Goal: Task Accomplishment & Management: Complete application form

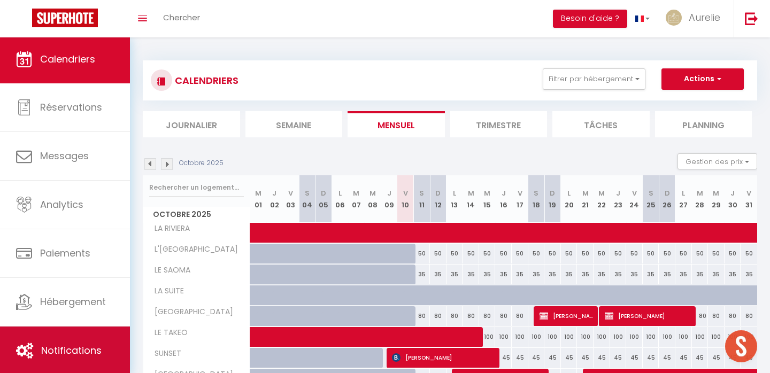
click at [89, 337] on link "Notifications" at bounding box center [65, 351] width 130 height 48
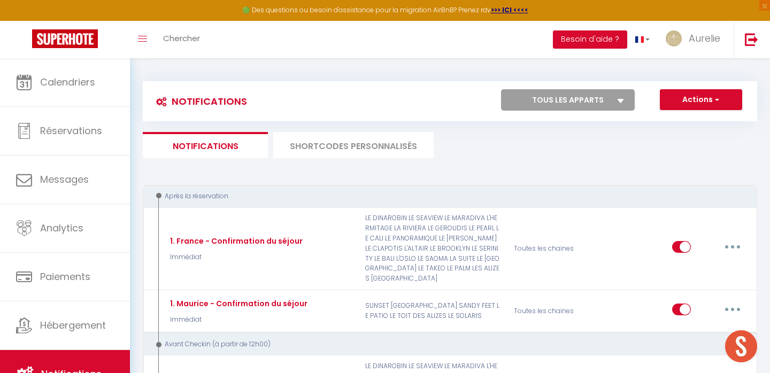
click at [351, 147] on li "SHORTCODES PERSONNALISÉS" at bounding box center [353, 145] width 160 height 26
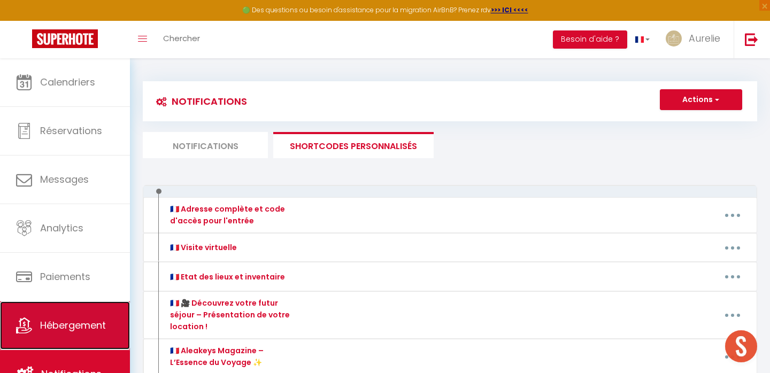
click at [87, 316] on link "Hébergement" at bounding box center [65, 325] width 130 height 48
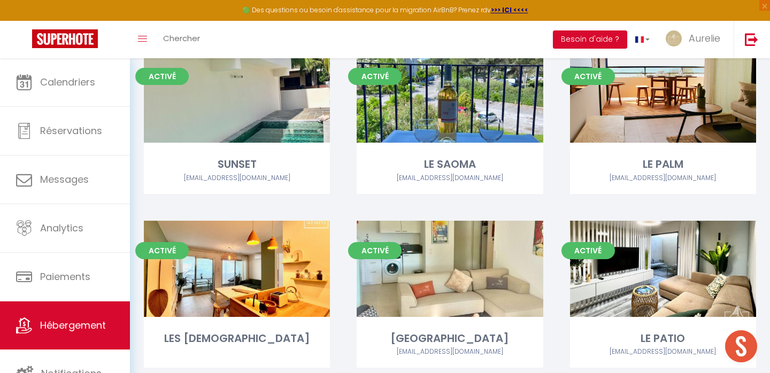
scroll to position [1138, 0]
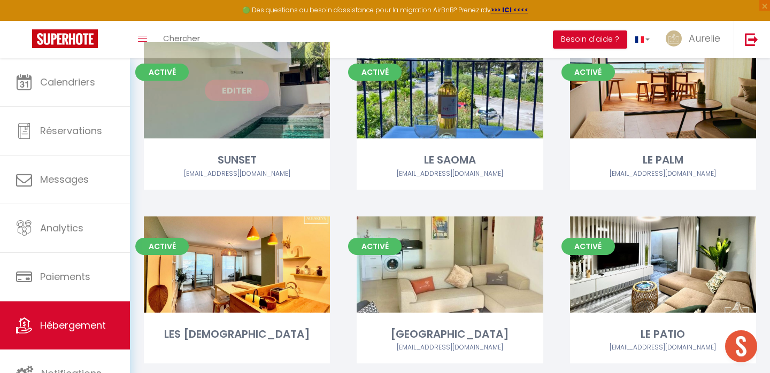
click at [252, 94] on link "Editer" at bounding box center [237, 90] width 64 height 21
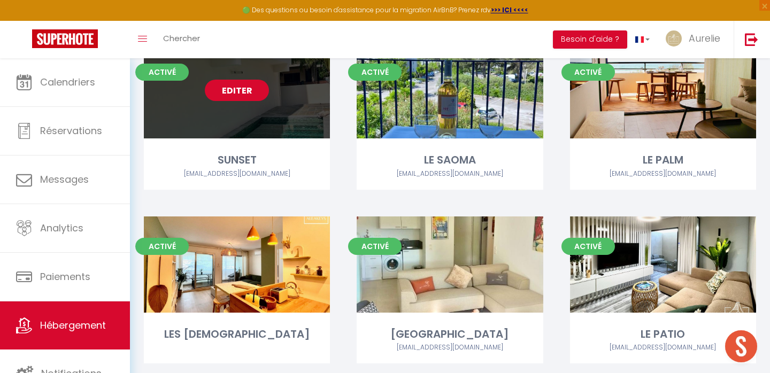
click at [251, 94] on link "Editer" at bounding box center [237, 90] width 64 height 21
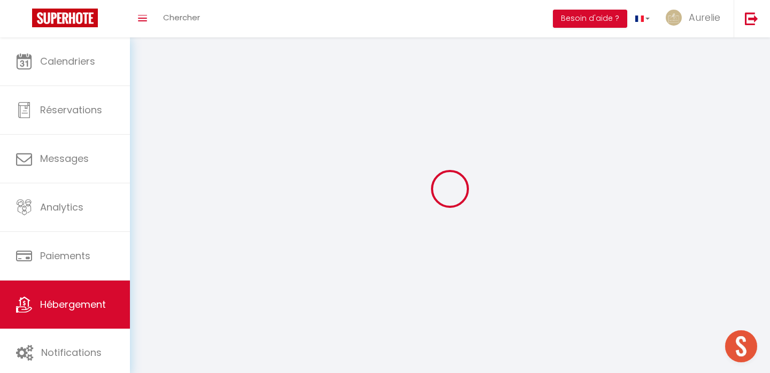
select select "1"
select select
select select "28"
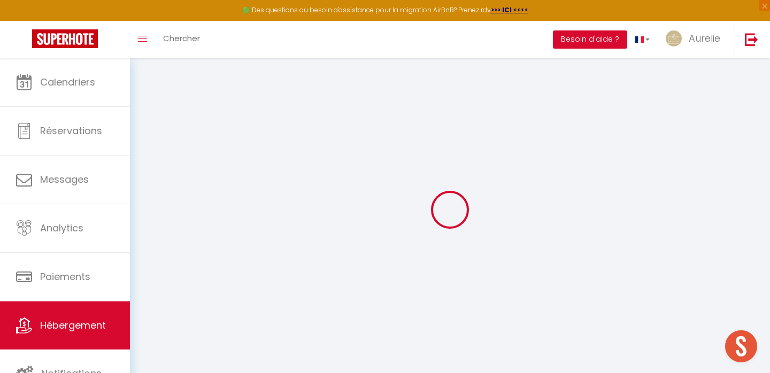
select select
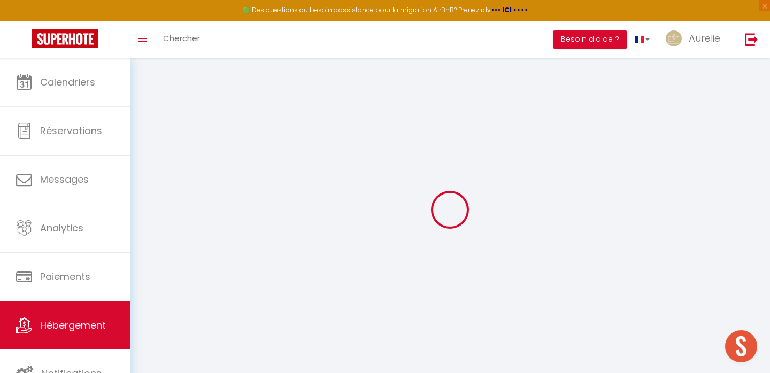
select select
checkbox input "false"
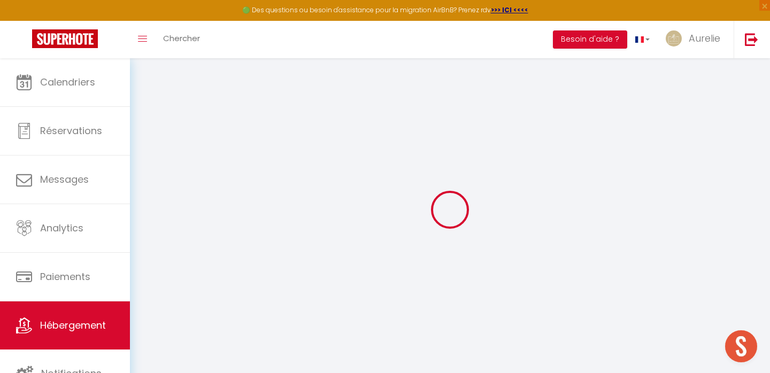
select select
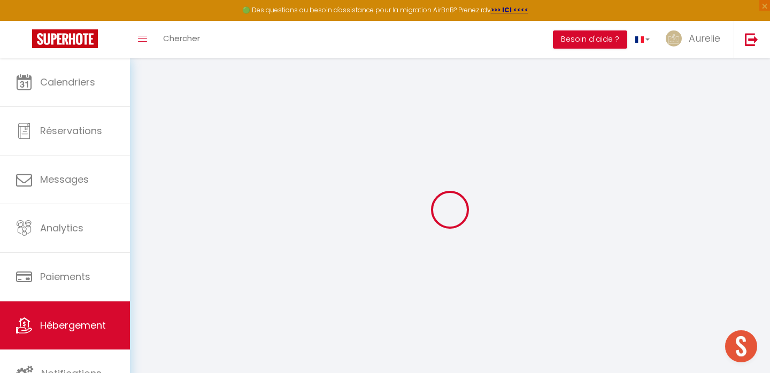
select select
checkbox input "false"
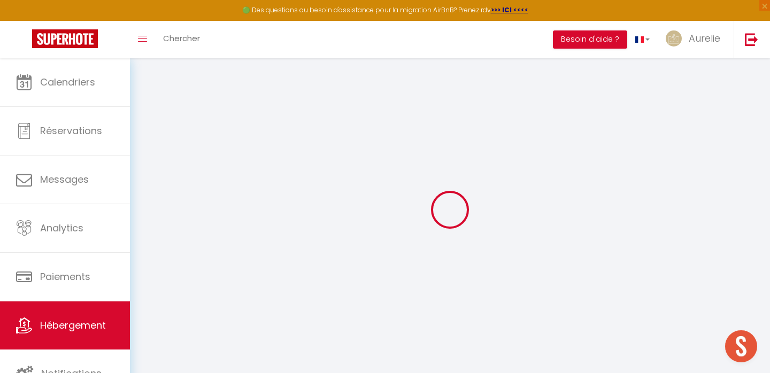
checkbox input "false"
select select
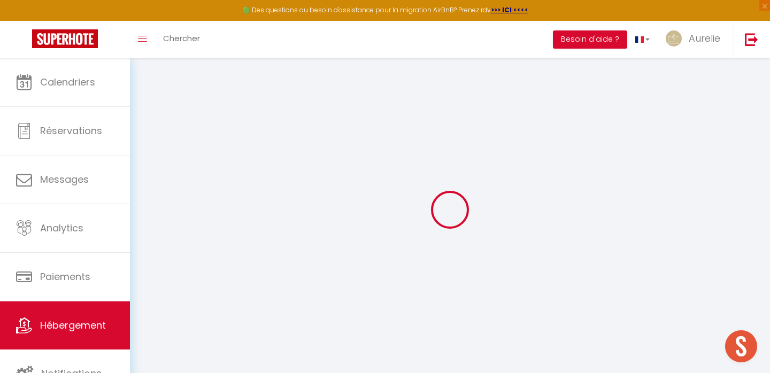
select select
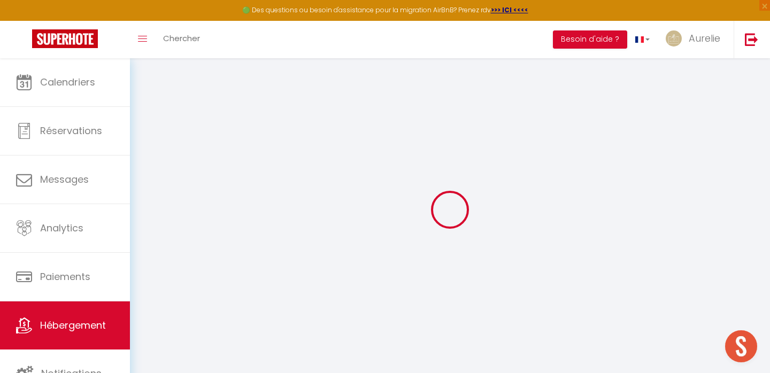
checkbox input "false"
select select
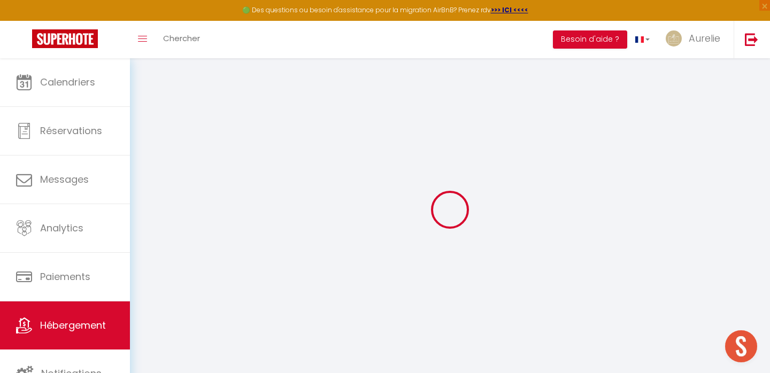
select select
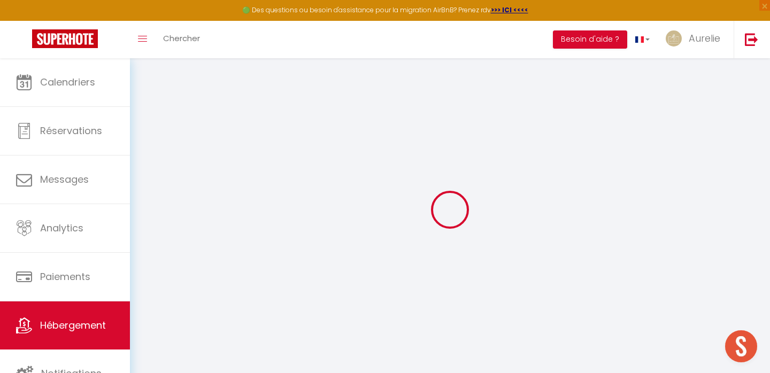
select select
checkbox input "false"
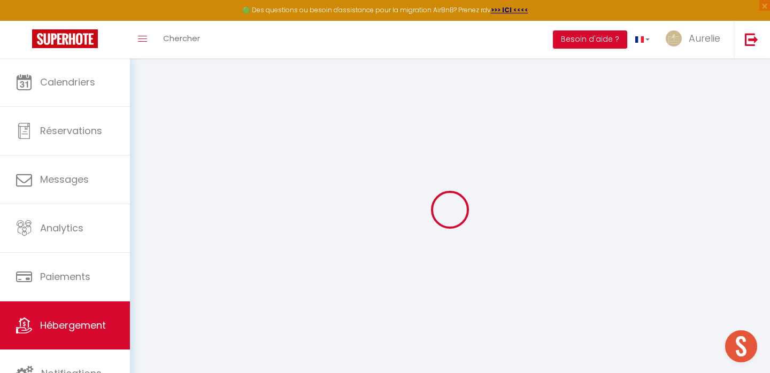
checkbox input "false"
select select
type input "SUNSET"
type input "[DEMOGRAPHIC_DATA]"
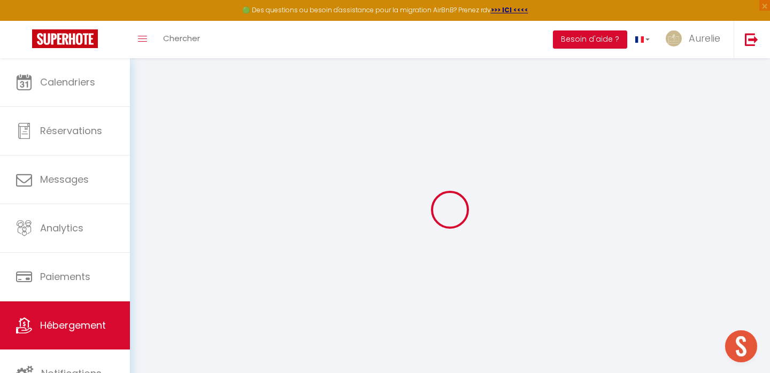
type input "Mangoo"
type input "[STREET_ADDRESS][PERSON_NAME]"
type input "Phoenix"
select select "2"
type input "90"
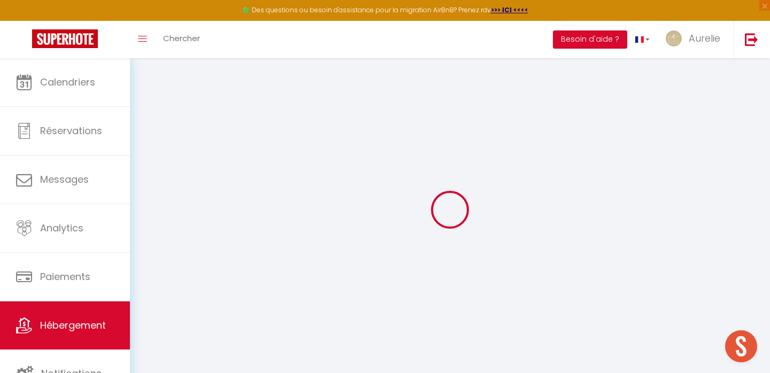
type input "150"
type input "1000"
type input "15"
select select
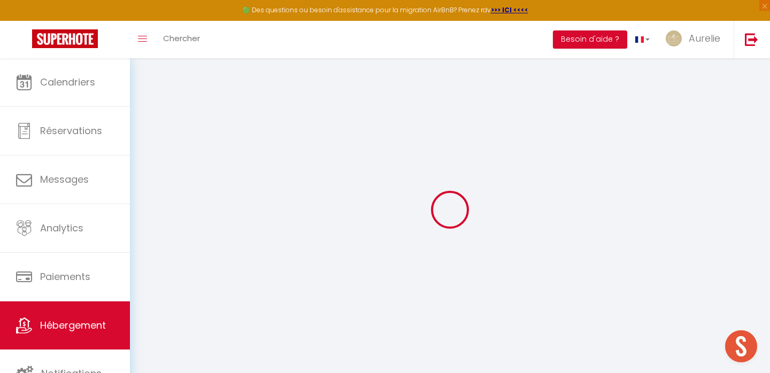
select select
type input "Flic en [MEDICAL_DATA]"
type input "90504"
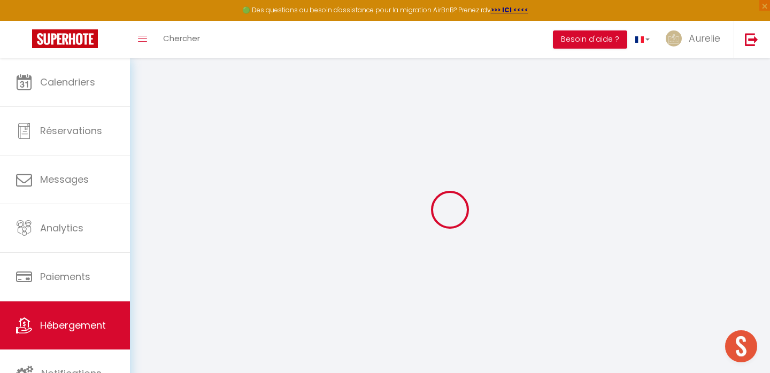
type input "Flic en [MEDICAL_DATA]"
select select "138"
type input "[EMAIL_ADDRESS][DOMAIN_NAME]"
select select
checkbox input "false"
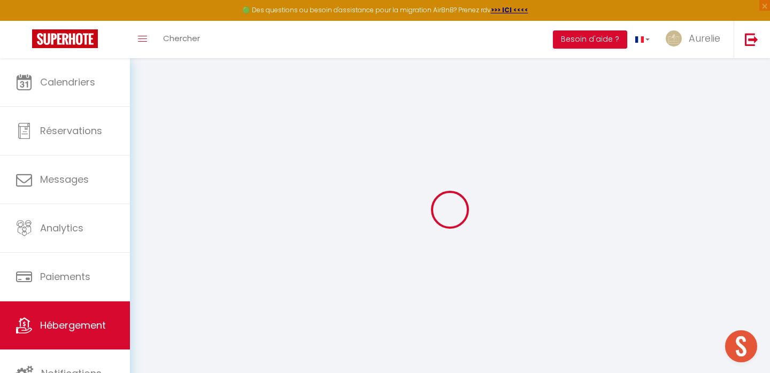
checkbox input "false"
type input "10"
type input "110"
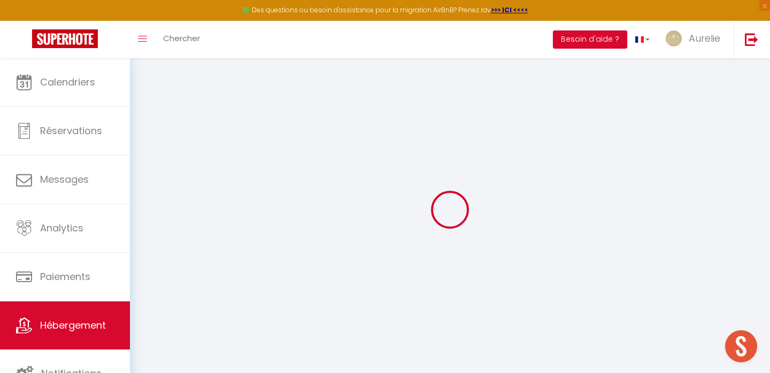
type input "0"
type input "40"
type input "0"
select select
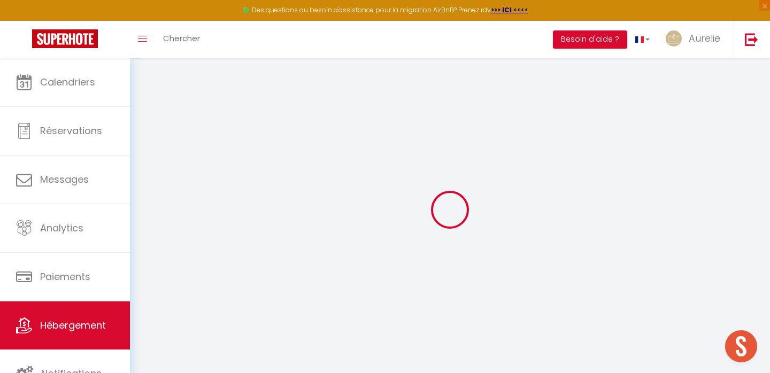
select select
checkbox input "false"
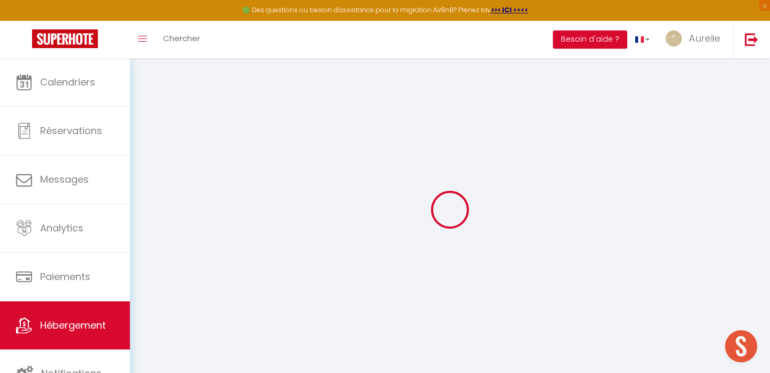
checkbox input "false"
select select
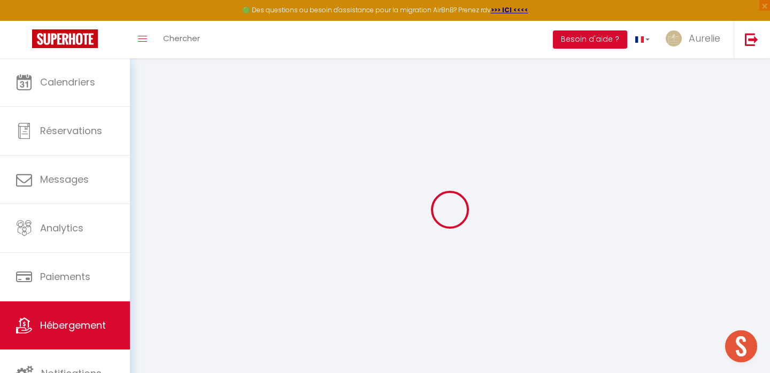
select select
checkbox input "false"
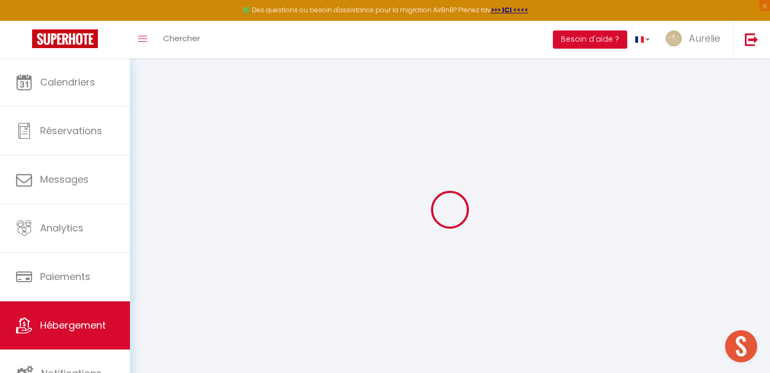
checkbox input "false"
select select
checkbox input "false"
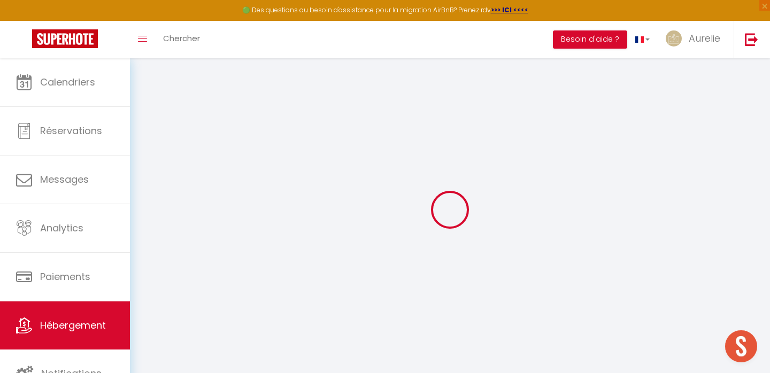
checkbox input "false"
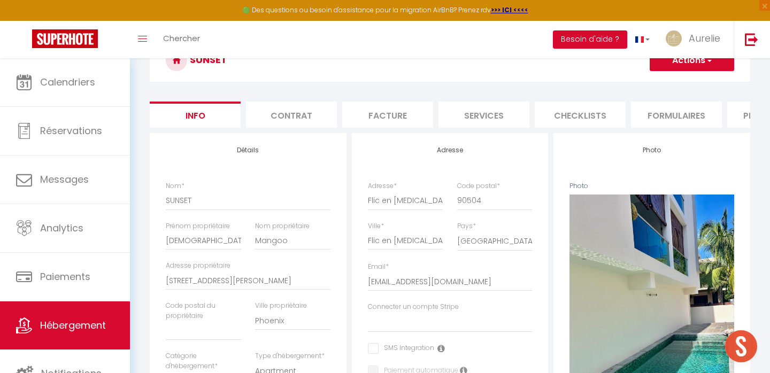
scroll to position [57, 0]
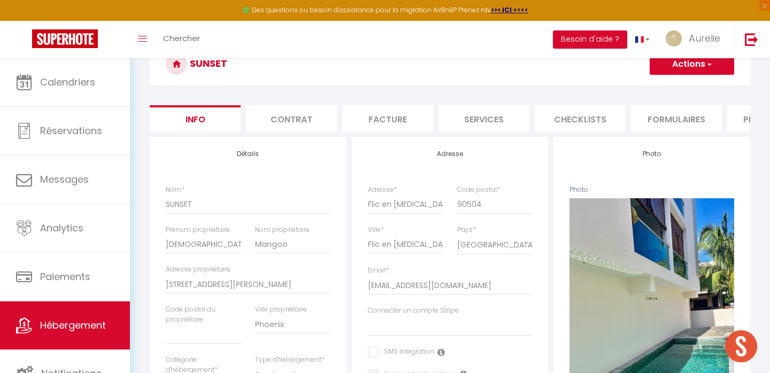
click at [581, 121] on li "Checklists" at bounding box center [579, 118] width 91 height 26
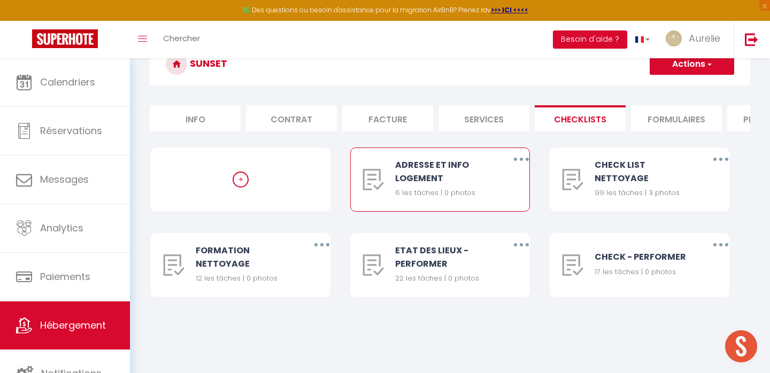
click at [525, 153] on button "button" at bounding box center [521, 159] width 30 height 17
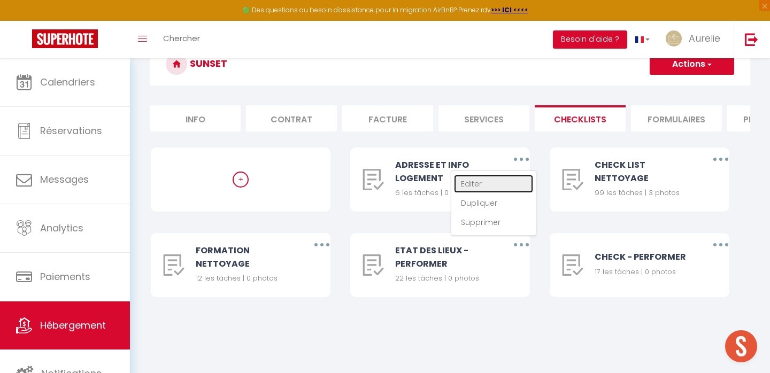
click at [492, 180] on link "Editer" at bounding box center [493, 184] width 79 height 18
type input "ADRESSE ET INFO LOGEMENT"
type input "Adresse et info logement"
select select "4"
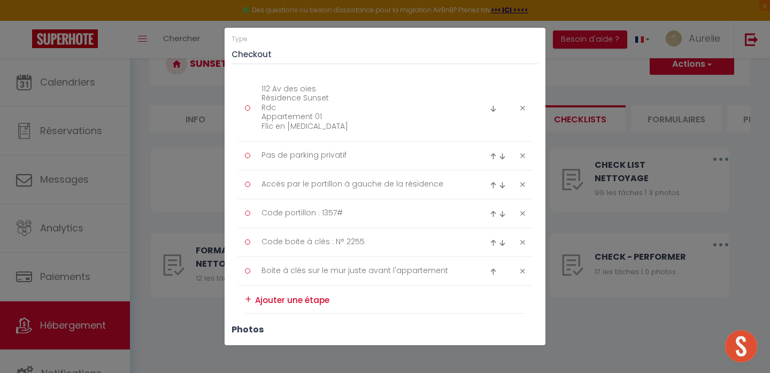
scroll to position [129, 0]
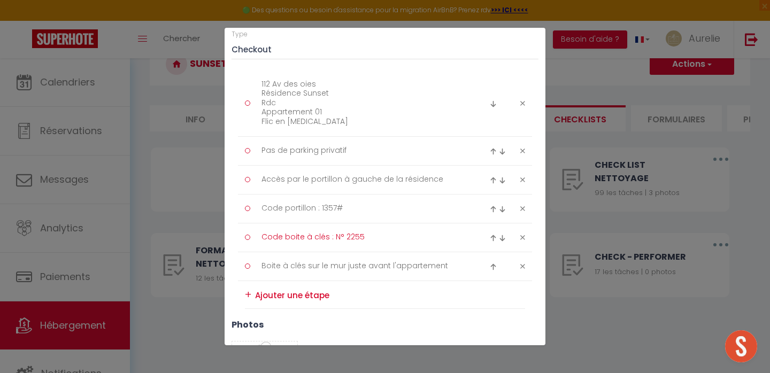
click at [436, 239] on textarea "Code boite à clés : N° 2255" at bounding box center [363, 238] width 219 height 18
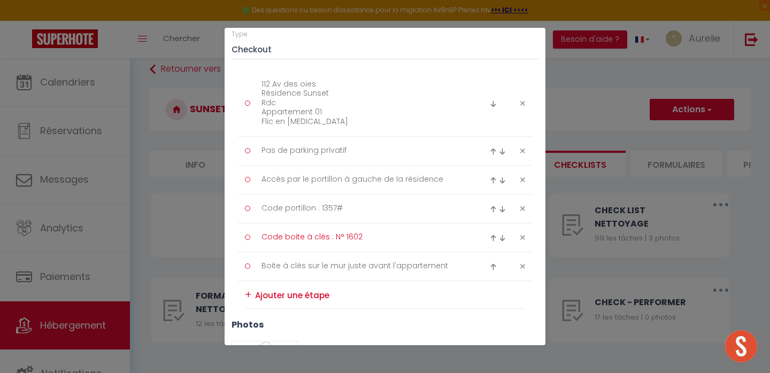
scroll to position [248, 0]
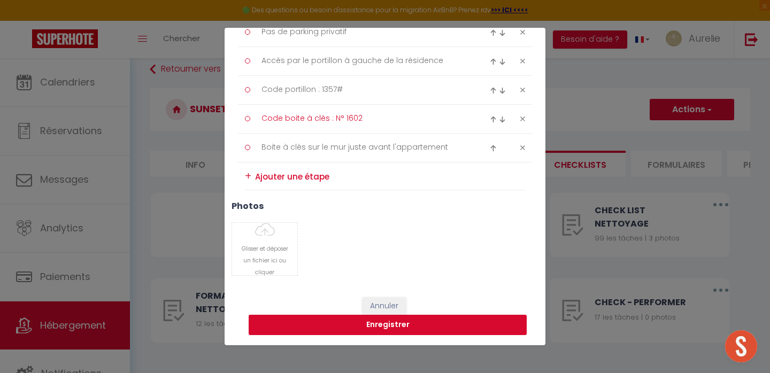
type textarea "Code boite à clés : N° 1602"
click at [371, 325] on button "Enregistrer" at bounding box center [387, 325] width 278 height 20
